Goal: Find specific page/section: Find specific page/section

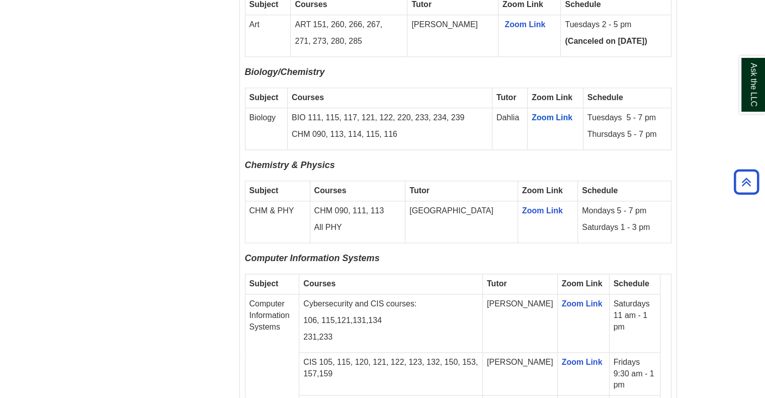
scroll to position [1154, 0]
click at [522, 206] on link "Zoom Link" at bounding box center [542, 210] width 41 height 9
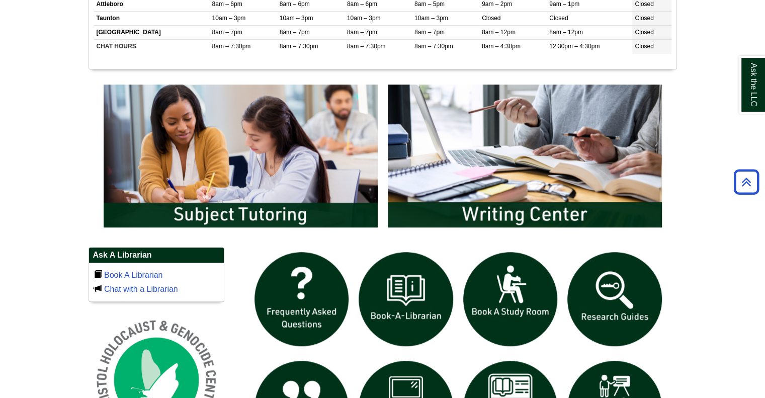
click at [150, 200] on img "slideshow" at bounding box center [241, 155] width 284 height 153
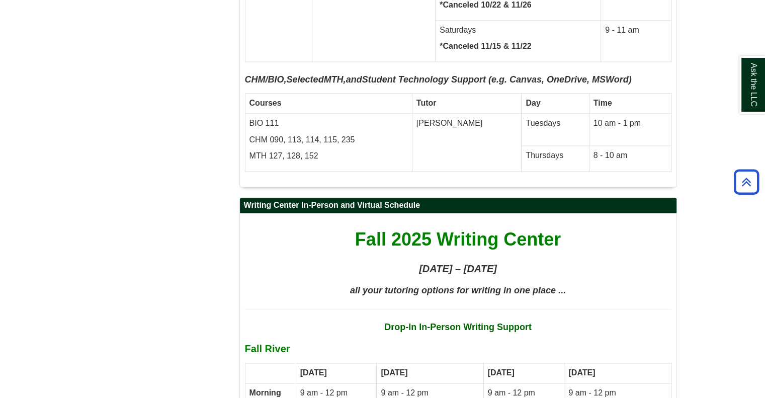
scroll to position [5269, 0]
